Goal: Find contact information

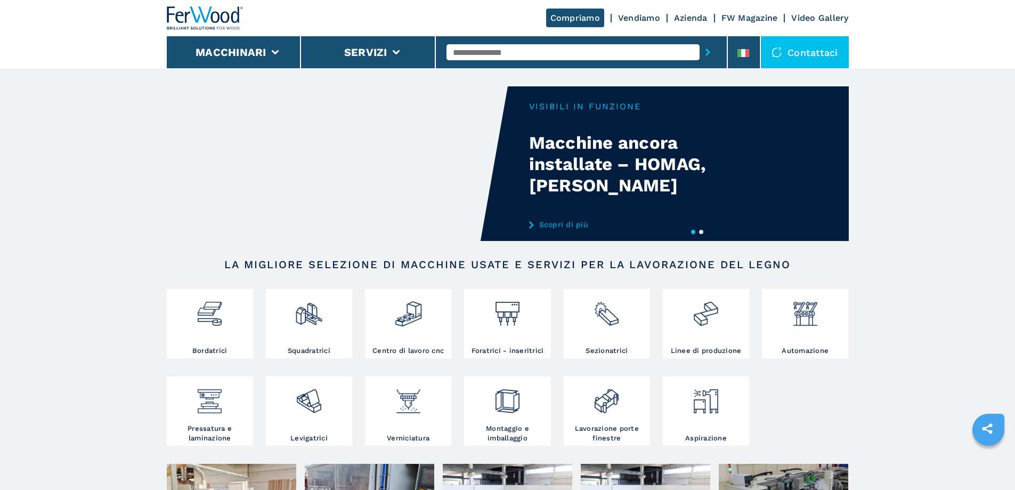
click at [796, 59] on div "Contattaci" at bounding box center [805, 52] width 88 height 32
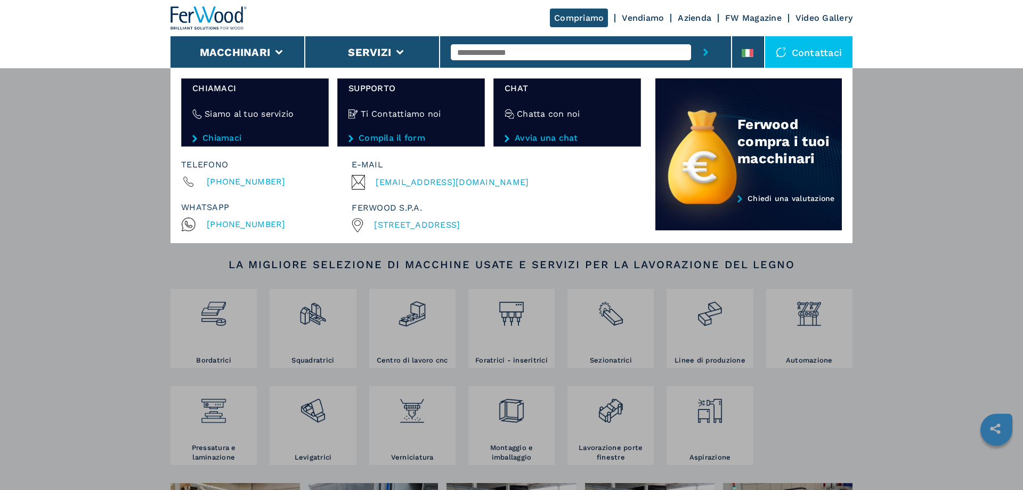
drag, startPoint x: 547, startPoint y: 224, endPoint x: 377, endPoint y: 220, distance: 170.0
click at [377, 220] on div "[STREET_ADDRESS]" at bounding box center [494, 225] width 285 height 14
copy span "[STREET_ADDRESS]"
drag, startPoint x: 492, startPoint y: 183, endPoint x: 377, endPoint y: 182, distance: 115.1
click at [377, 182] on div "[EMAIL_ADDRESS][DOMAIN_NAME]" at bounding box center [494, 182] width 285 height 15
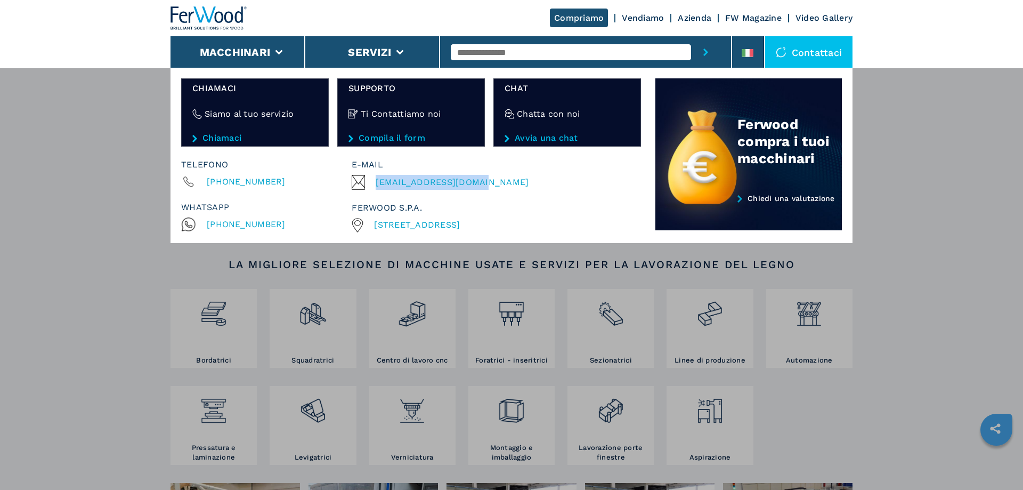
copy span "[EMAIL_ADDRESS][DOMAIN_NAME]"
drag, startPoint x: 286, startPoint y: 181, endPoint x: 204, endPoint y: 181, distance: 82.1
click at [204, 181] on div "[PHONE_NUMBER]" at bounding box center [266, 181] width 171 height 15
copy span "[PHONE_NUMBER]"
